Goal: Task Accomplishment & Management: Use online tool/utility

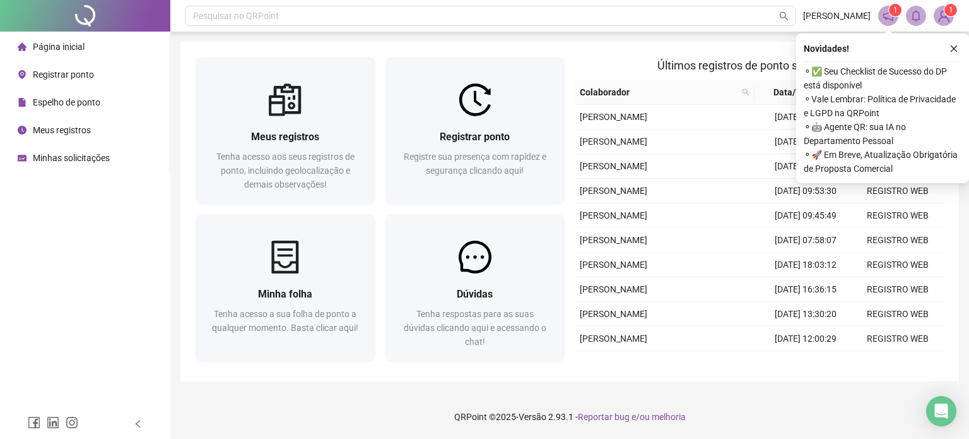
click at [40, 78] on span "Registrar ponto" at bounding box center [63, 74] width 61 height 10
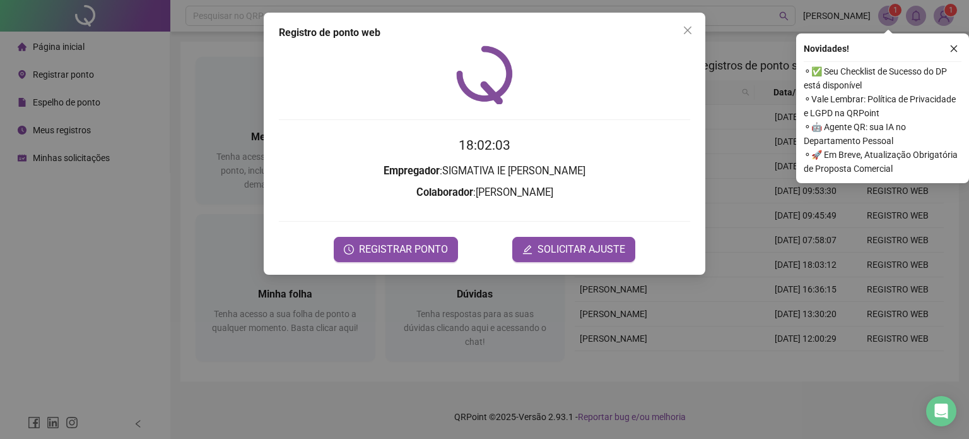
drag, startPoint x: 400, startPoint y: 246, endPoint x: 778, endPoint y: 189, distance: 382.2
click at [401, 246] on span "REGISTRAR PONTO" at bounding box center [403, 249] width 89 height 15
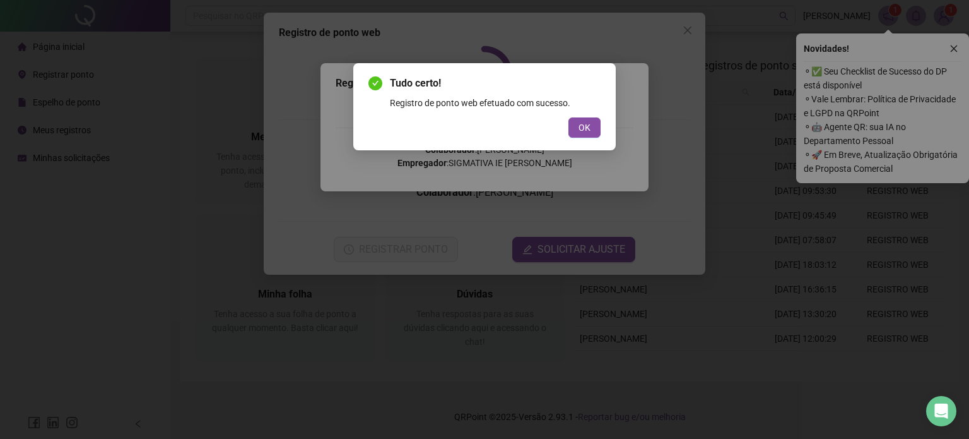
drag, startPoint x: 589, startPoint y: 124, endPoint x: 685, endPoint y: 57, distance: 116.6
click at [591, 123] on button "OK" at bounding box center [585, 127] width 32 height 20
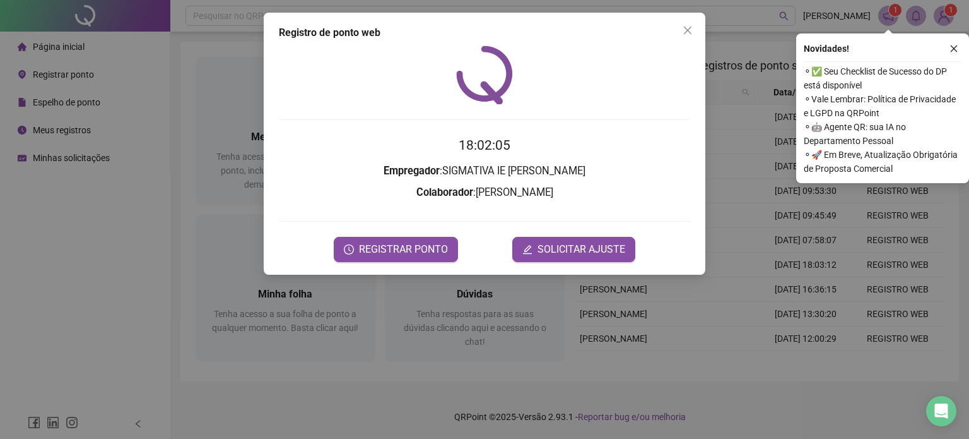
drag, startPoint x: 687, startPoint y: 28, endPoint x: 692, endPoint y: 33, distance: 7.6
click at [687, 29] on icon "close" at bounding box center [688, 30] width 10 height 10
